Goal: Task Accomplishment & Management: Manage account settings

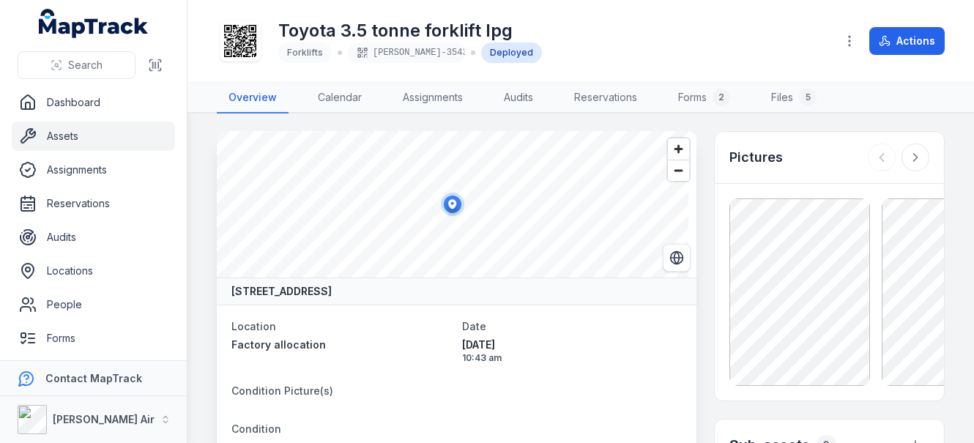
click at [761, 7] on div "Toyota 3.5 tonne forklift lpg Forklifts [PERSON_NAME]-3543 Deployed Actions" at bounding box center [581, 41] width 728 height 70
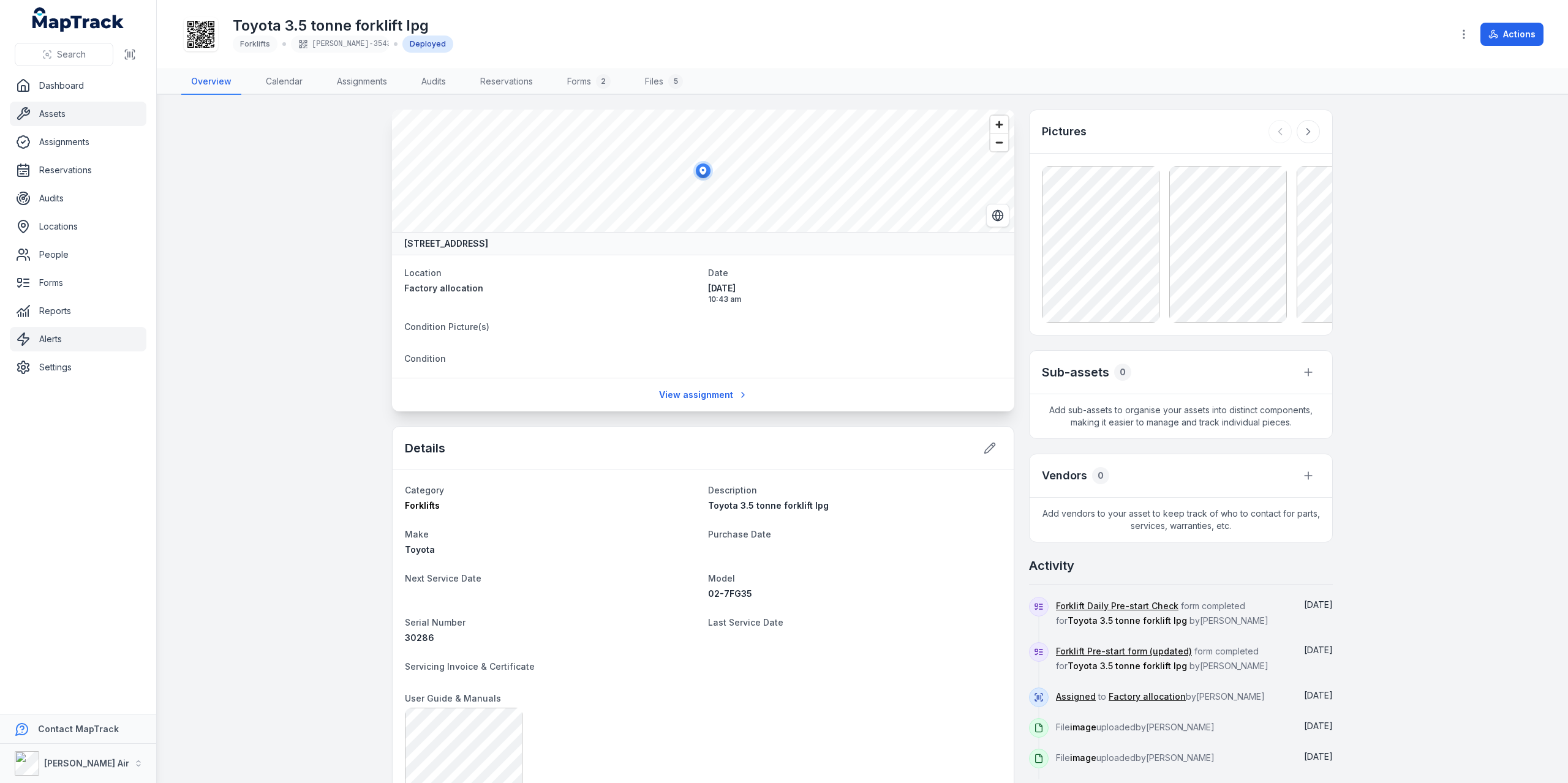
click at [42, 342] on link "Alerts" at bounding box center [78, 339] width 136 height 24
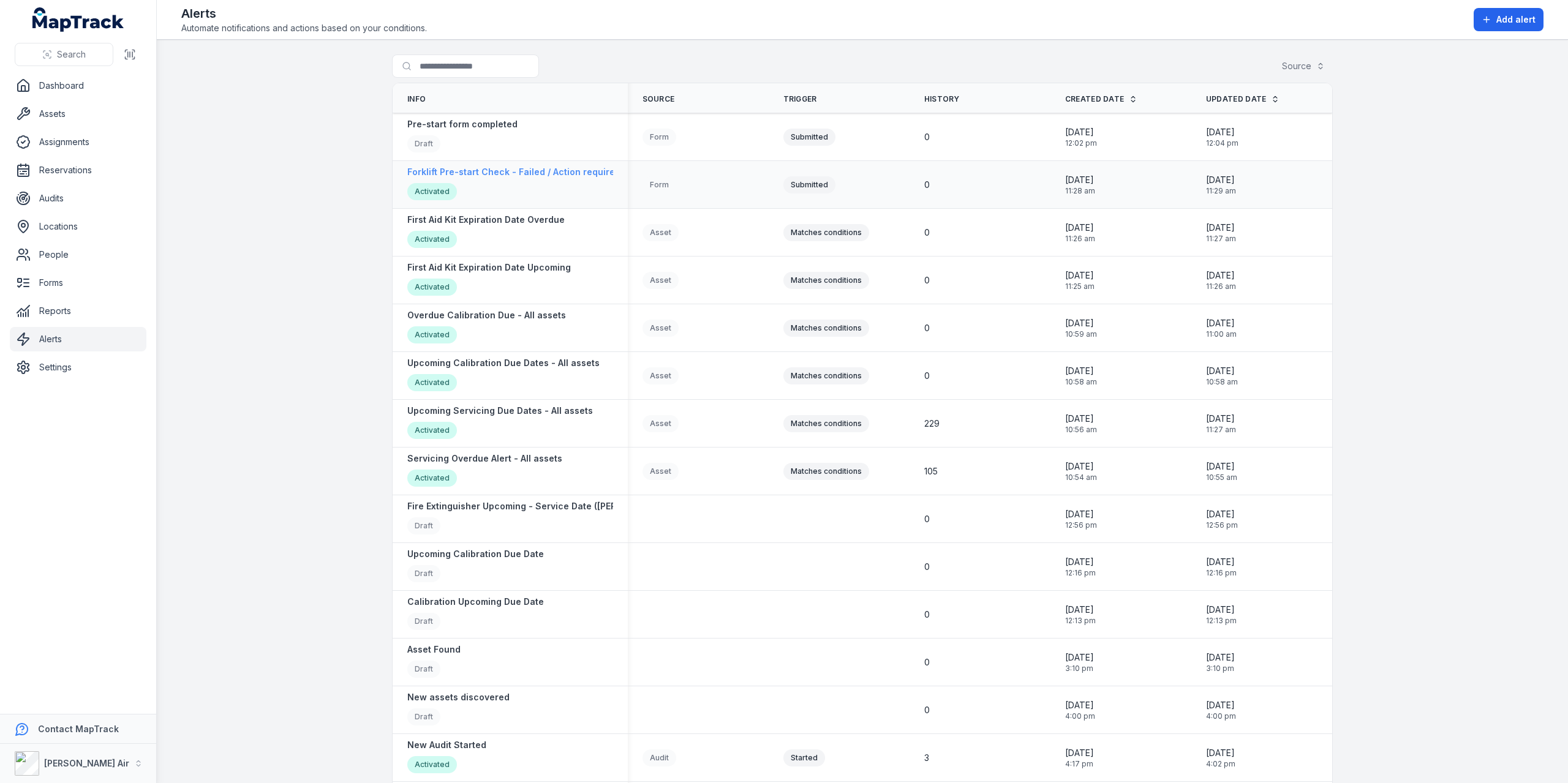
click at [528, 184] on div "Activated" at bounding box center [514, 193] width 213 height 20
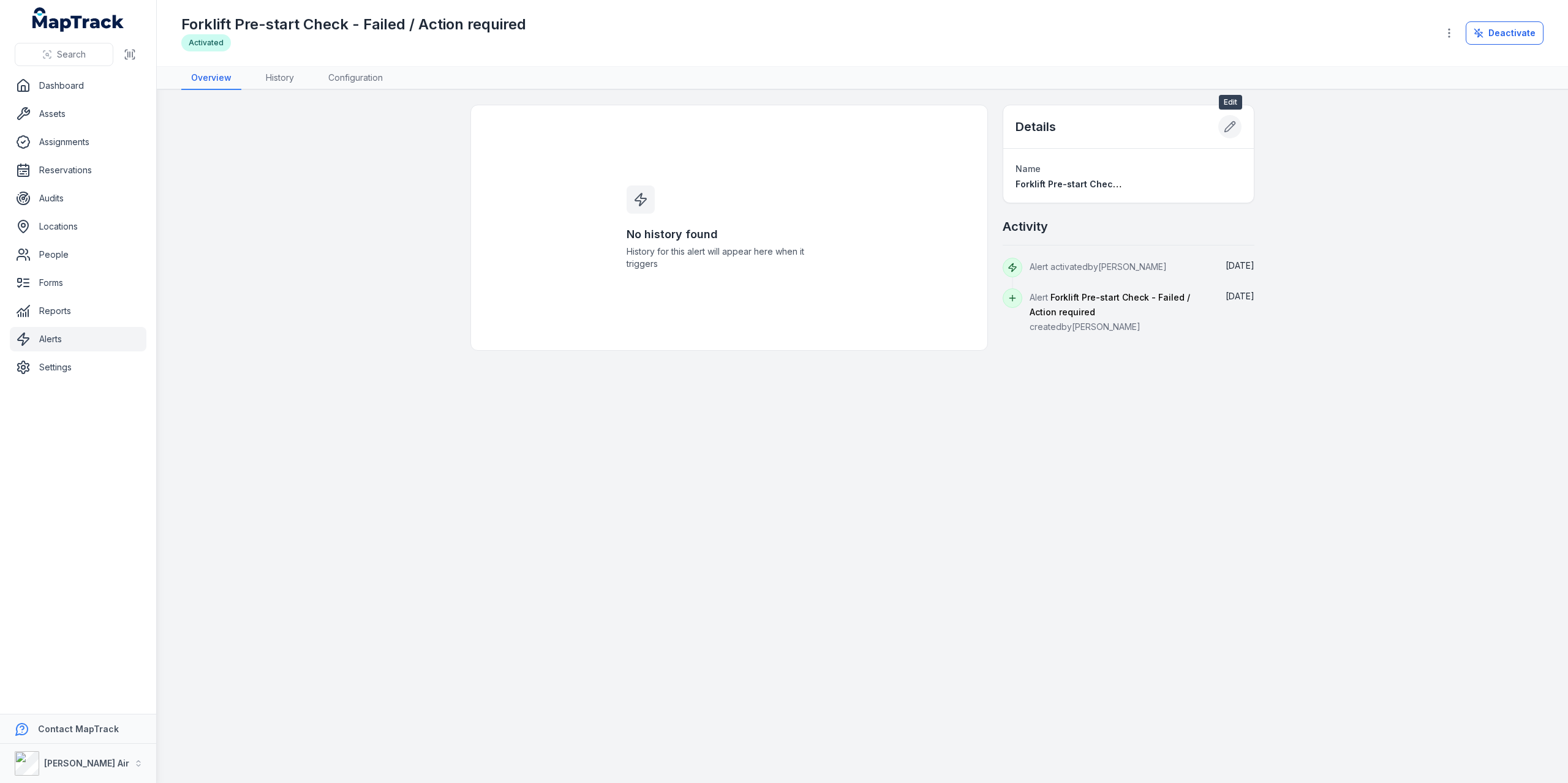
click at [814, 124] on icon at bounding box center [1230, 126] width 13 height 13
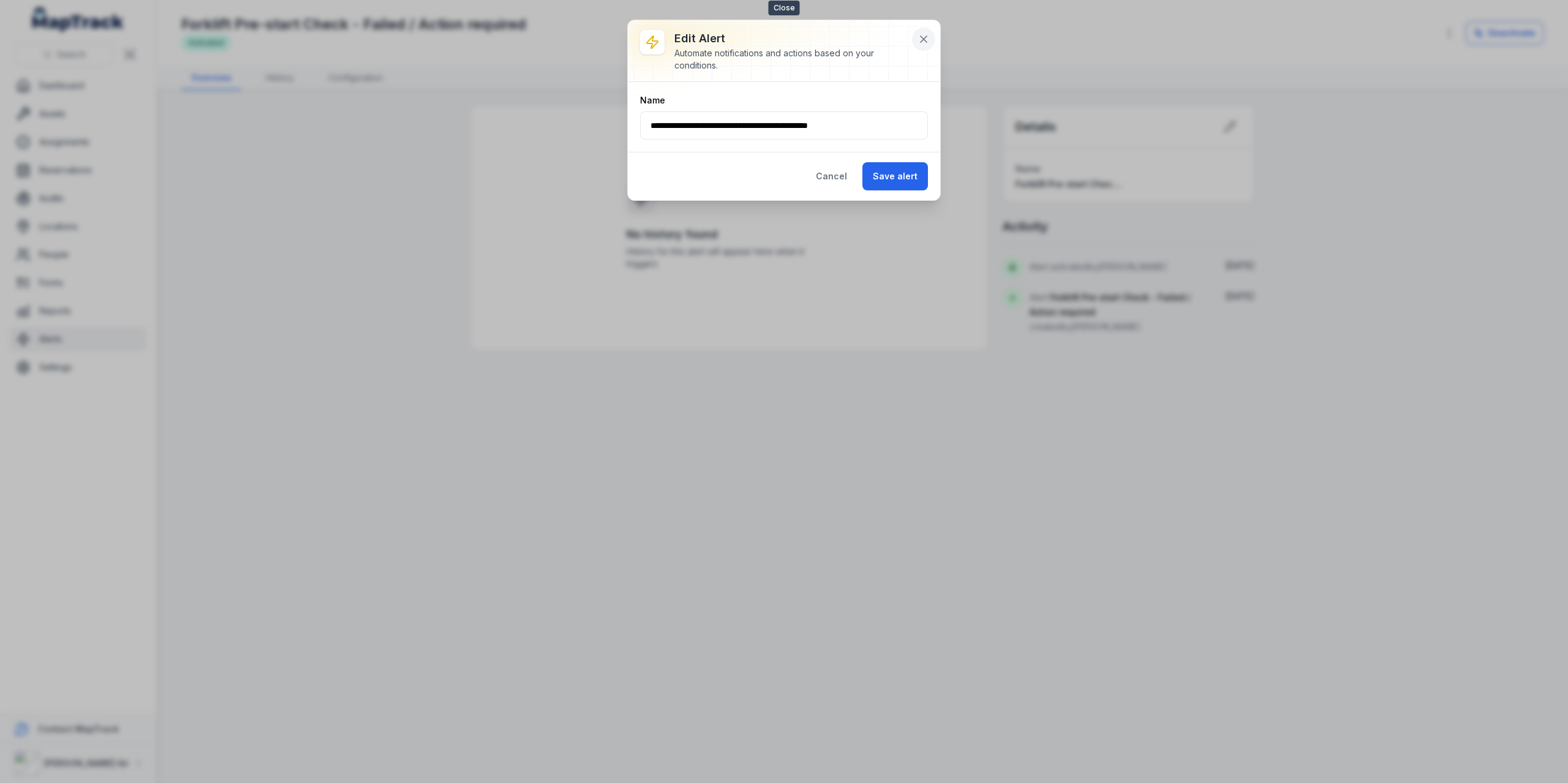
click at [814, 38] on button at bounding box center [924, 39] width 23 height 23
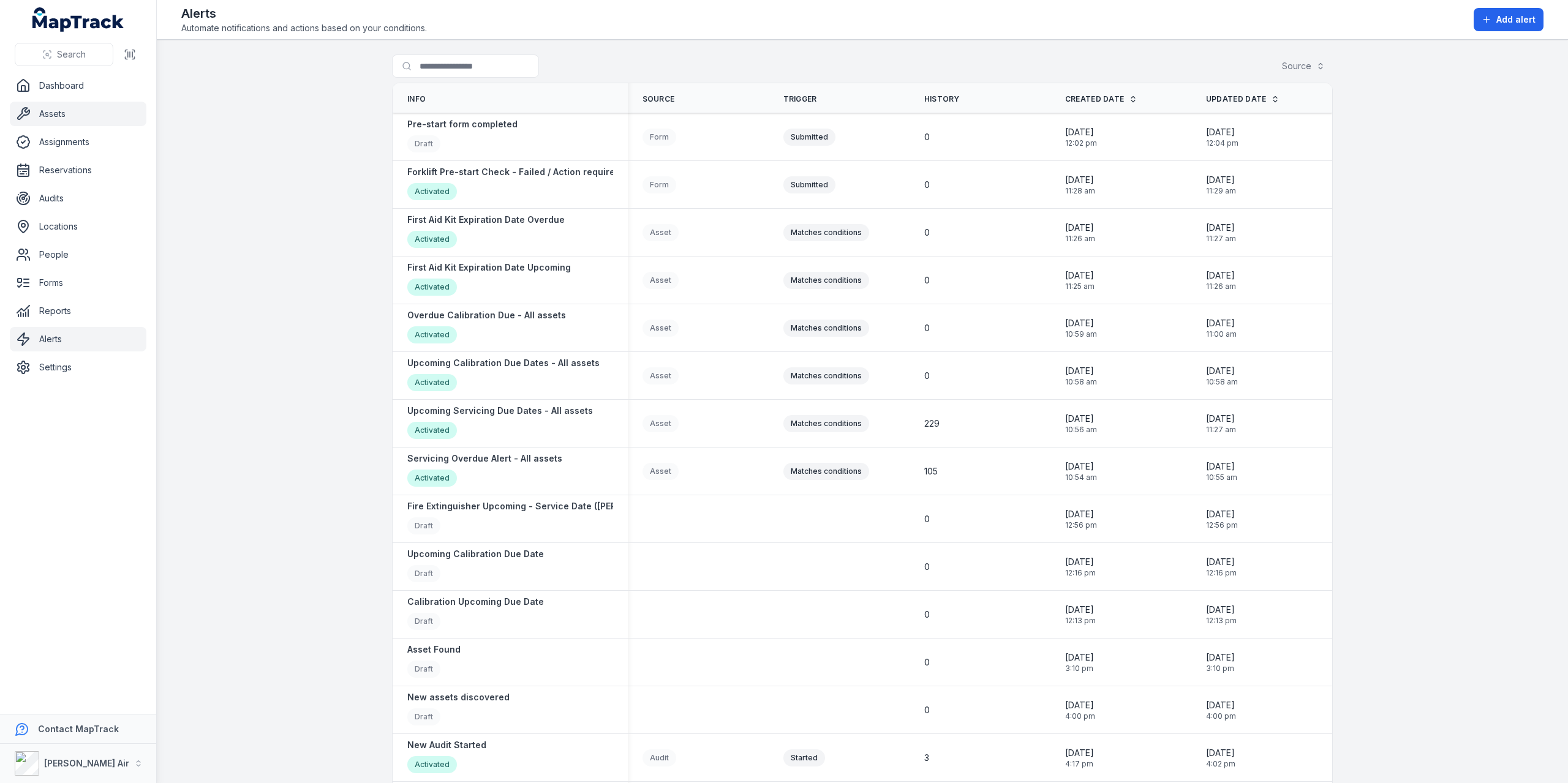
click at [74, 111] on link "Assets" at bounding box center [78, 114] width 136 height 24
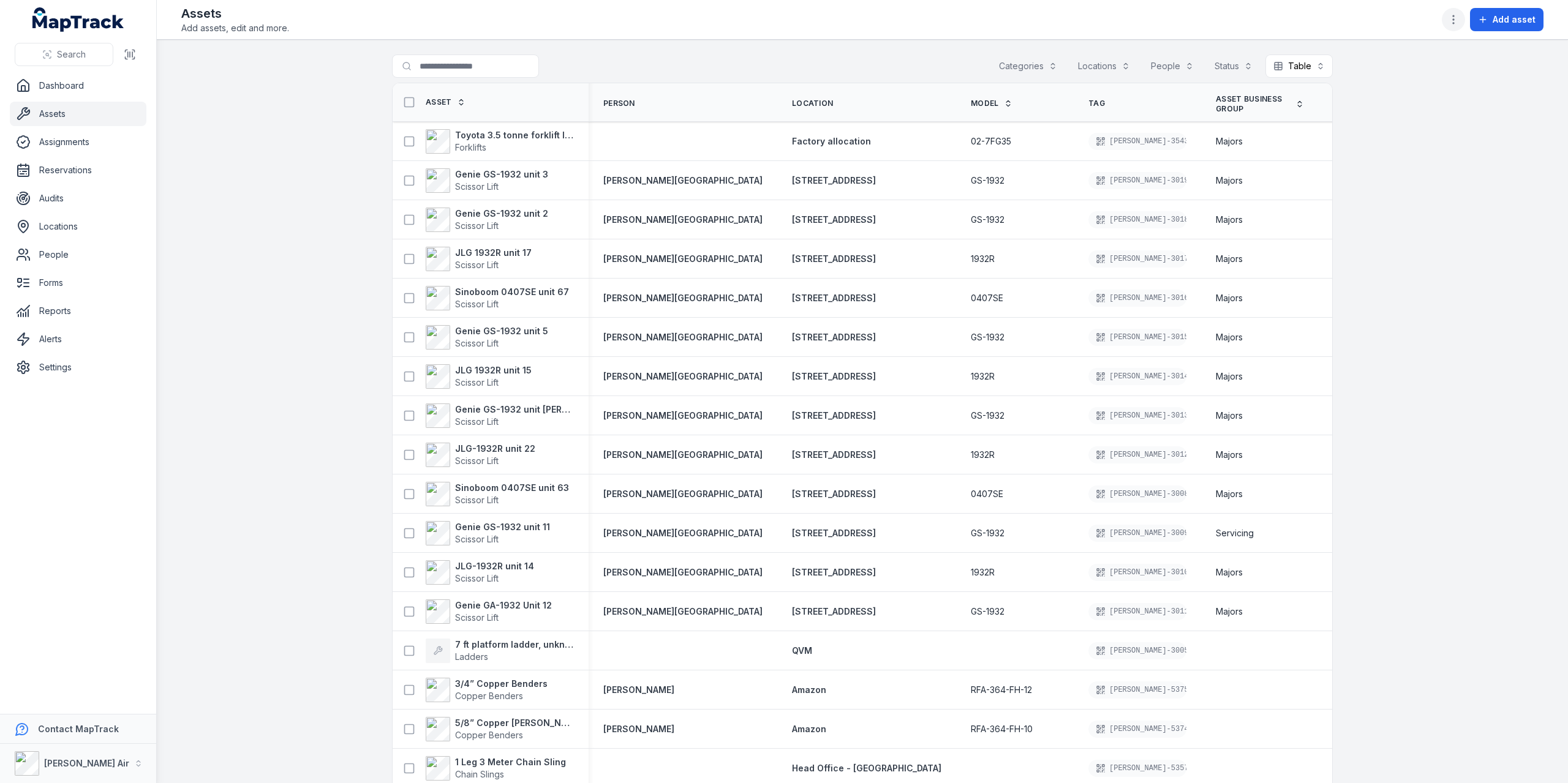
click at [814, 15] on icon "button" at bounding box center [1453, 19] width 13 height 13
click at [814, 110] on div "Edit asset fields" at bounding box center [1394, 106] width 137 height 22
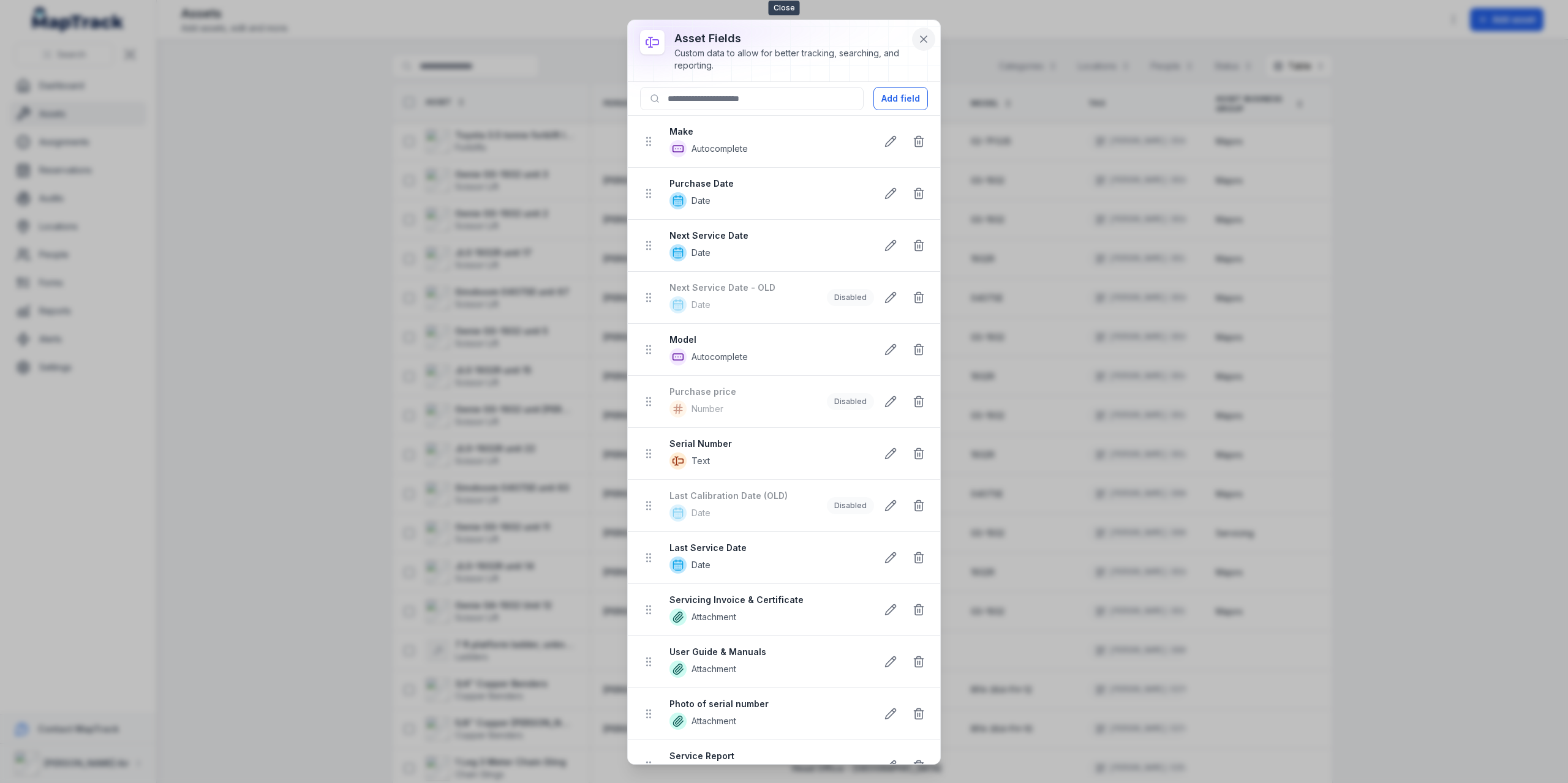
click at [814, 41] on icon at bounding box center [924, 39] width 13 height 13
